Goal: Find specific page/section: Find specific page/section

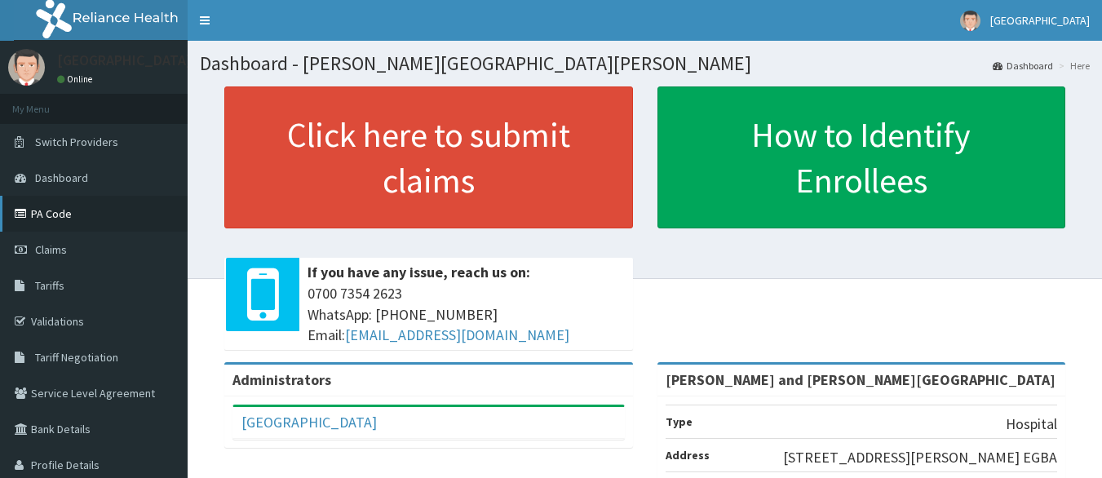
click at [70, 225] on link "PA Code" at bounding box center [94, 214] width 188 height 36
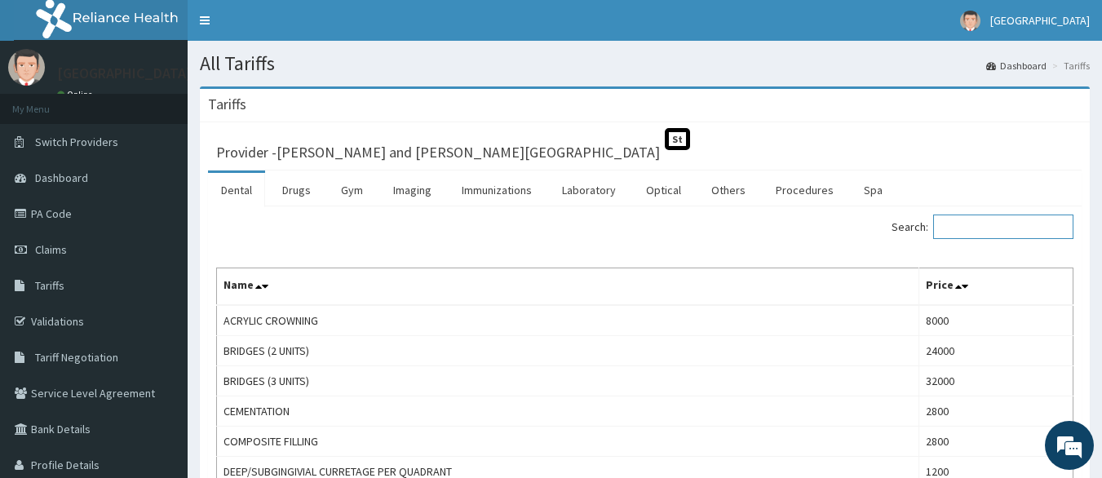
click at [1009, 232] on input "Search:" at bounding box center [1003, 227] width 140 height 24
type input "p"
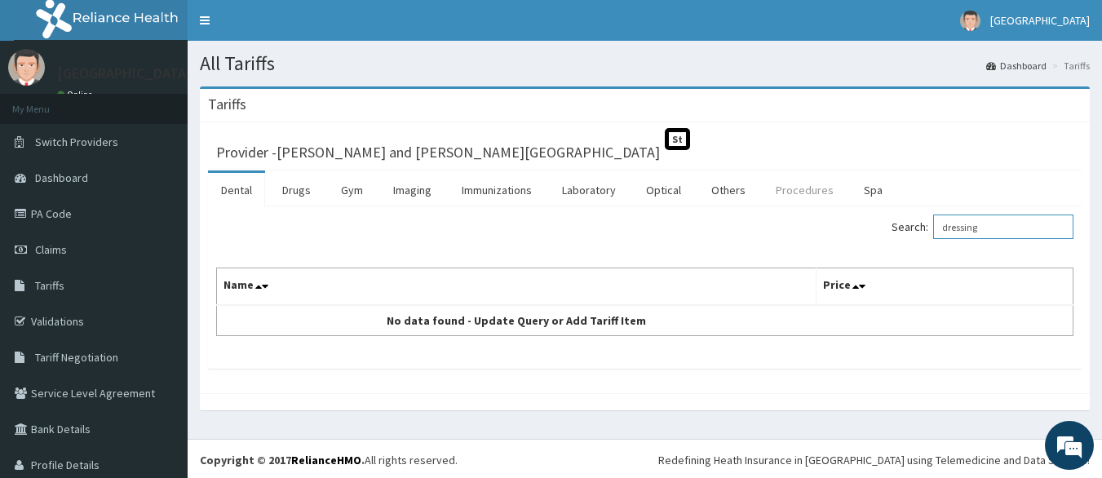
type input "dressing"
click at [813, 200] on link "Procedures" at bounding box center [805, 190] width 84 height 34
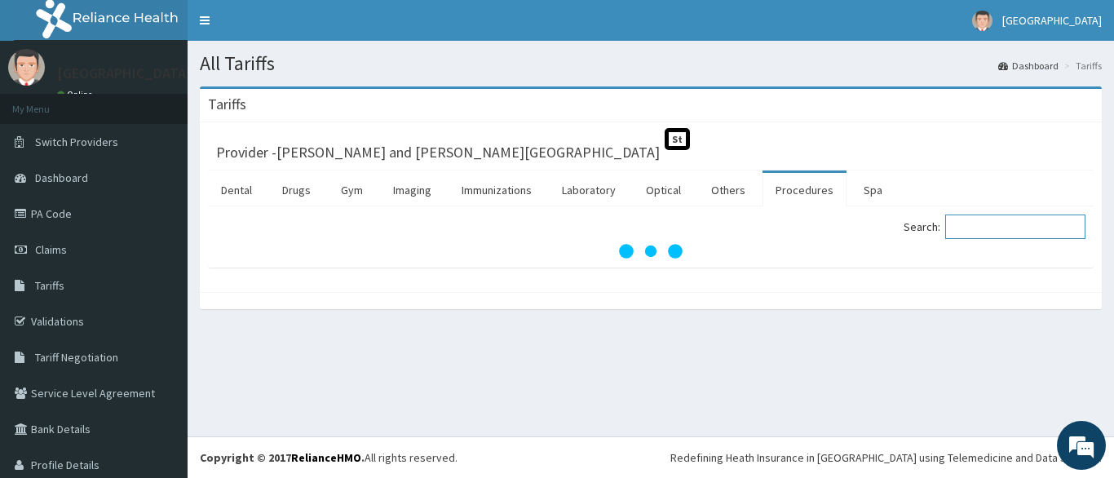
click at [999, 233] on input "Search:" at bounding box center [1016, 227] width 140 height 24
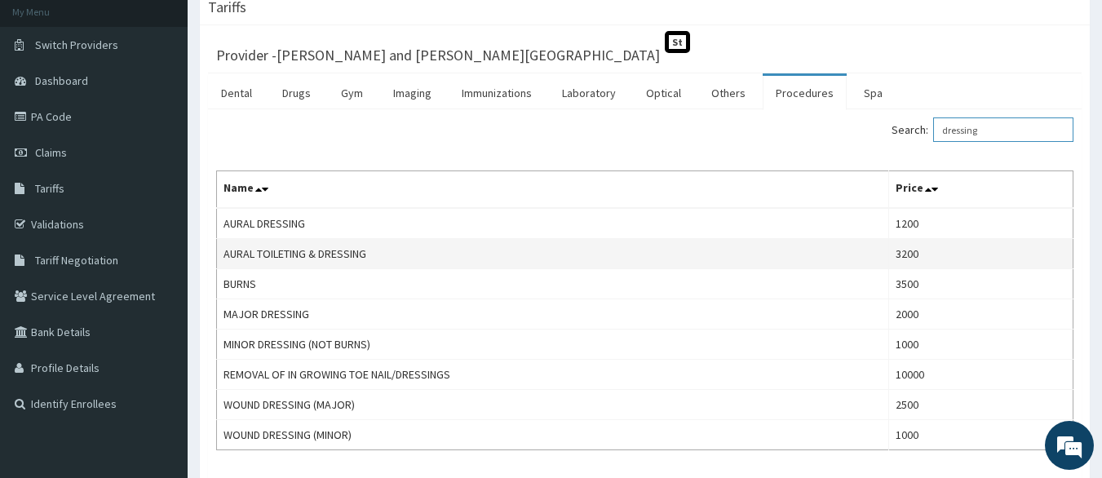
scroll to position [214, 0]
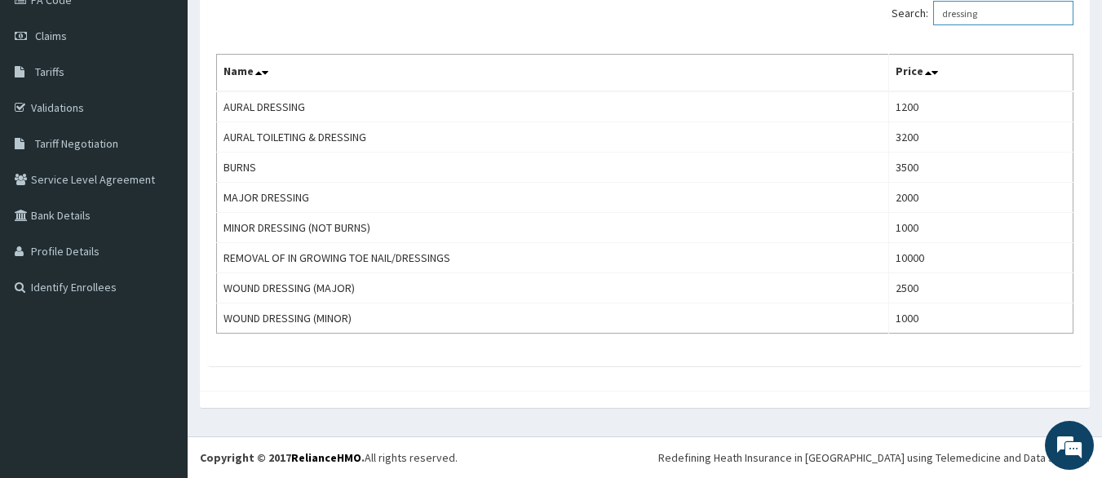
type input "dressing"
